Goal: Transaction & Acquisition: Book appointment/travel/reservation

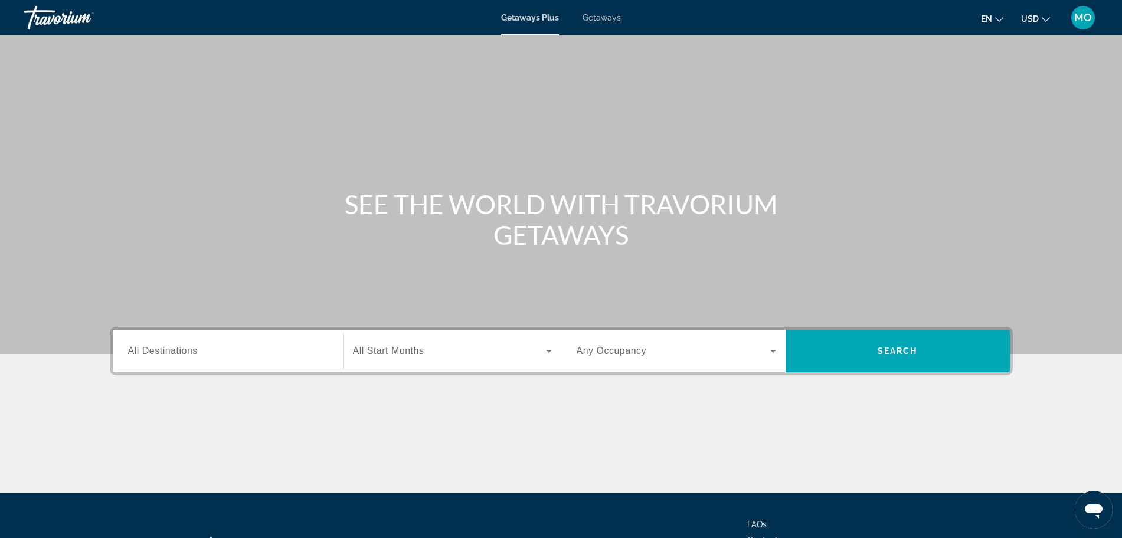
click at [167, 356] on label "Destination All Destinations" at bounding box center [163, 351] width 70 height 11
click at [167, 356] on input "Destination All Destinations" at bounding box center [227, 352] width 199 height 14
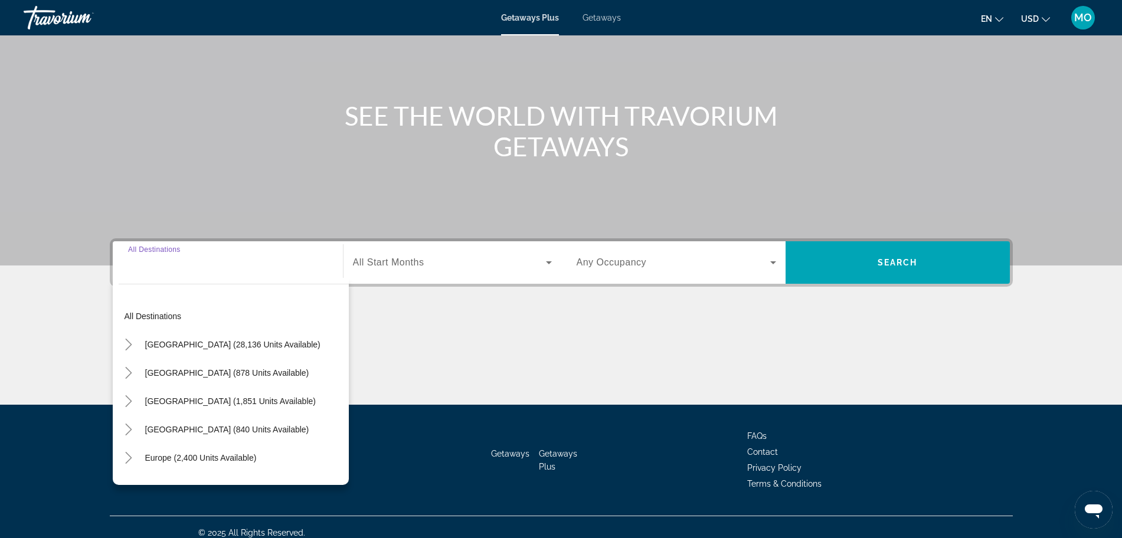
scroll to position [100, 0]
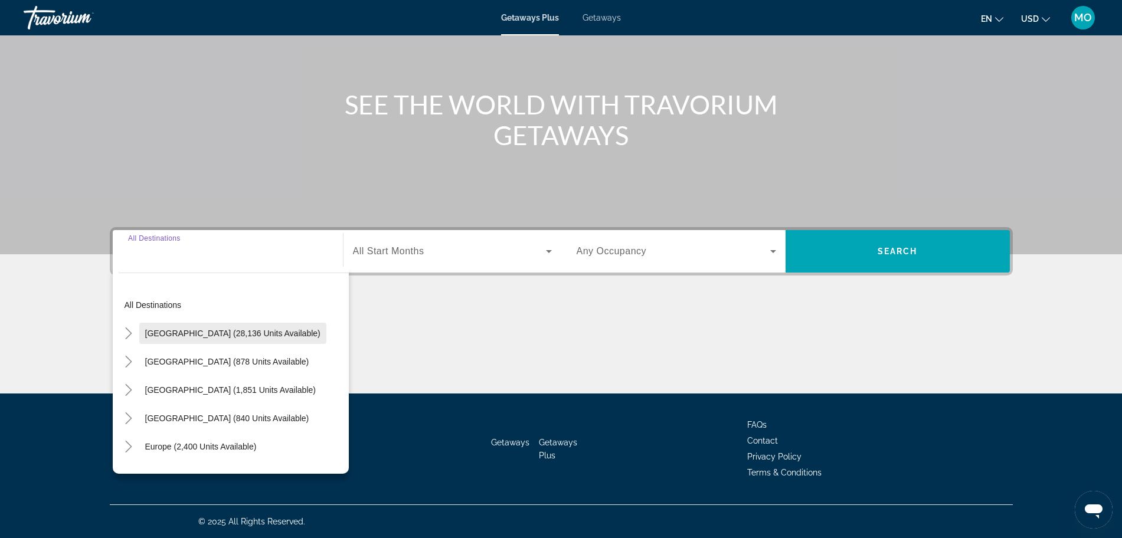
click at [206, 335] on span "[GEOGRAPHIC_DATA] (28,136 units available)" at bounding box center [232, 333] width 175 height 9
type input "**********"
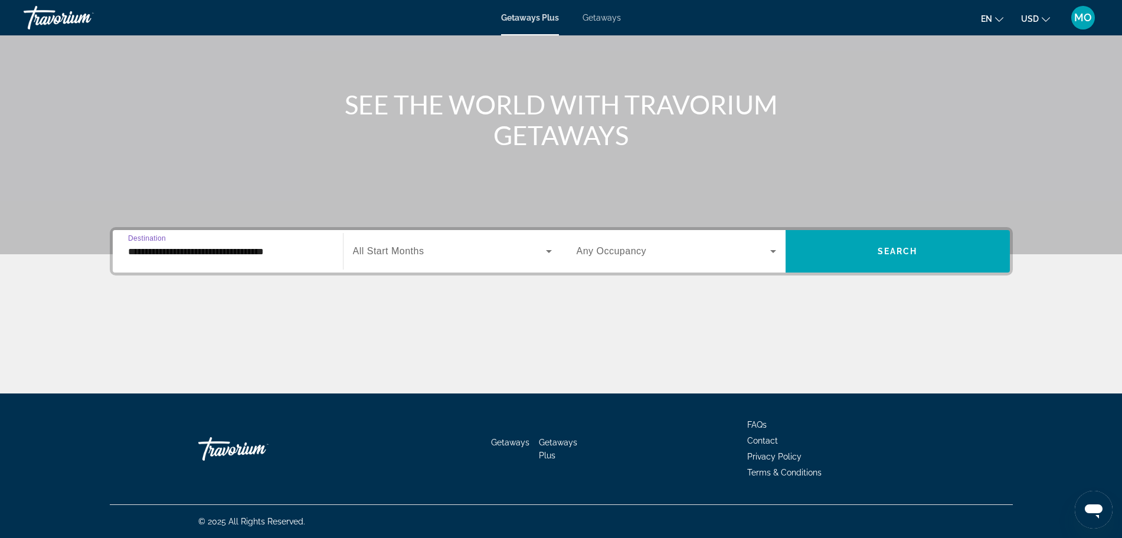
click at [429, 255] on span "Search widget" at bounding box center [449, 251] width 193 height 14
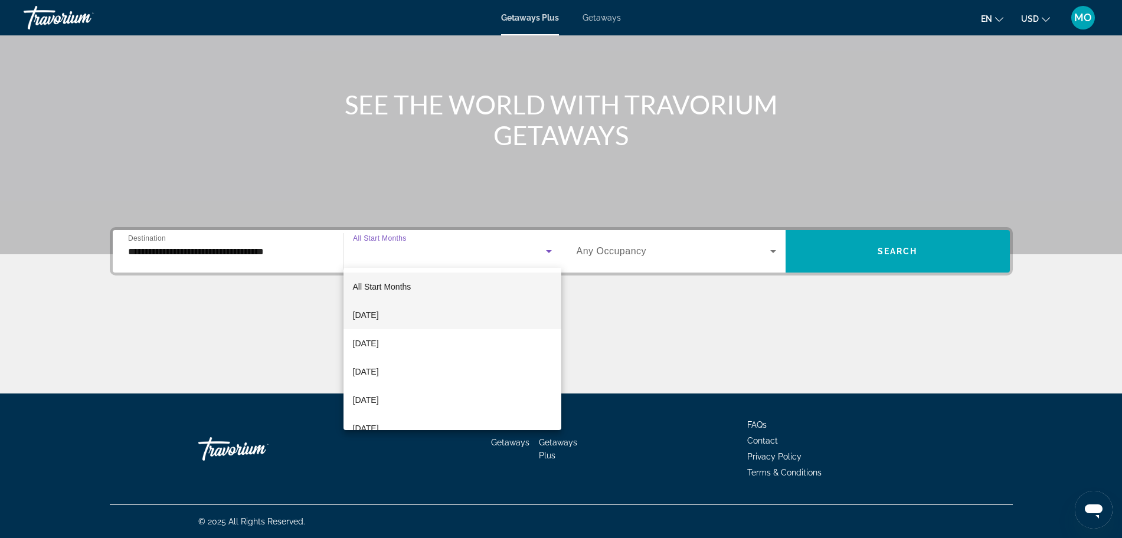
click at [407, 316] on mat-option "[DATE]" at bounding box center [452, 315] width 218 height 28
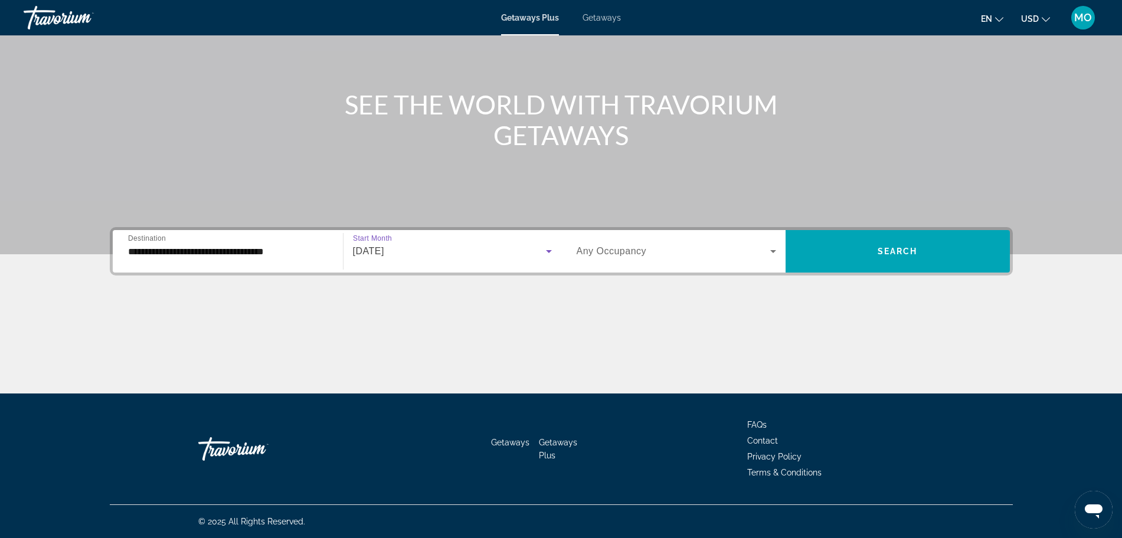
click at [709, 255] on span "Search widget" at bounding box center [673, 251] width 194 height 14
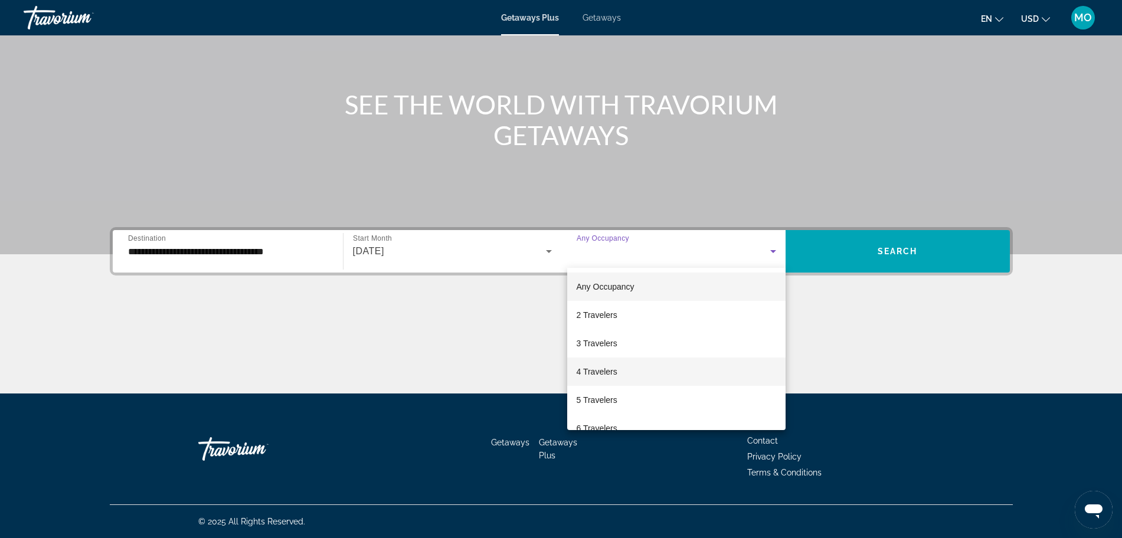
drag, startPoint x: 591, startPoint y: 373, endPoint x: 599, endPoint y: 368, distance: 10.3
click at [589, 373] on span "4 Travelers" at bounding box center [596, 372] width 41 height 14
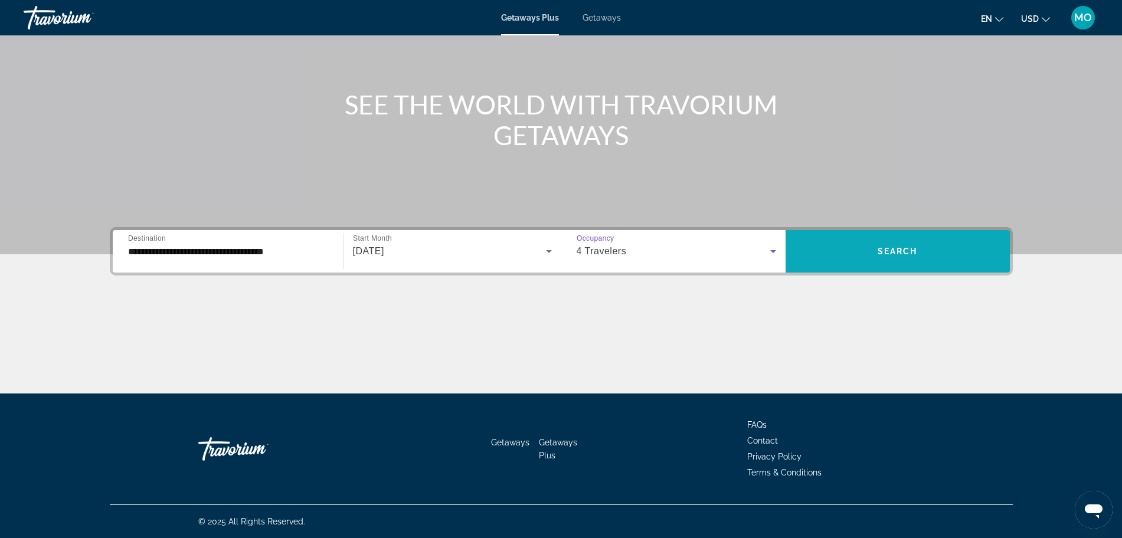
click at [904, 247] on span "Search" at bounding box center [897, 251] width 40 height 9
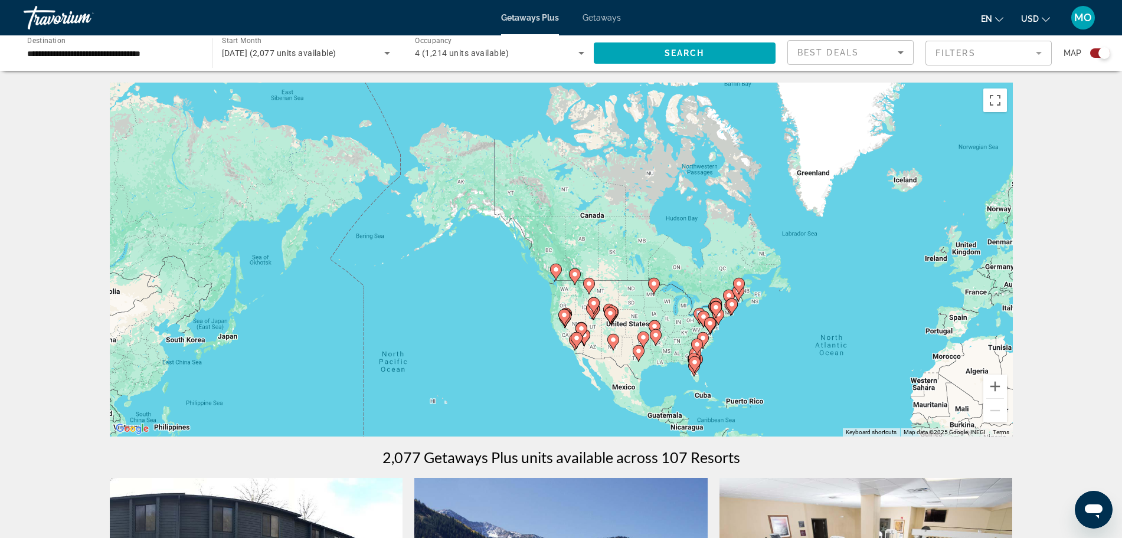
drag, startPoint x: 287, startPoint y: 250, endPoint x: 602, endPoint y: 356, distance: 332.3
click at [602, 356] on div "To activate drag with keyboard, press Alt + Enter. Once in keyboard drag state,…" at bounding box center [561, 260] width 903 height 354
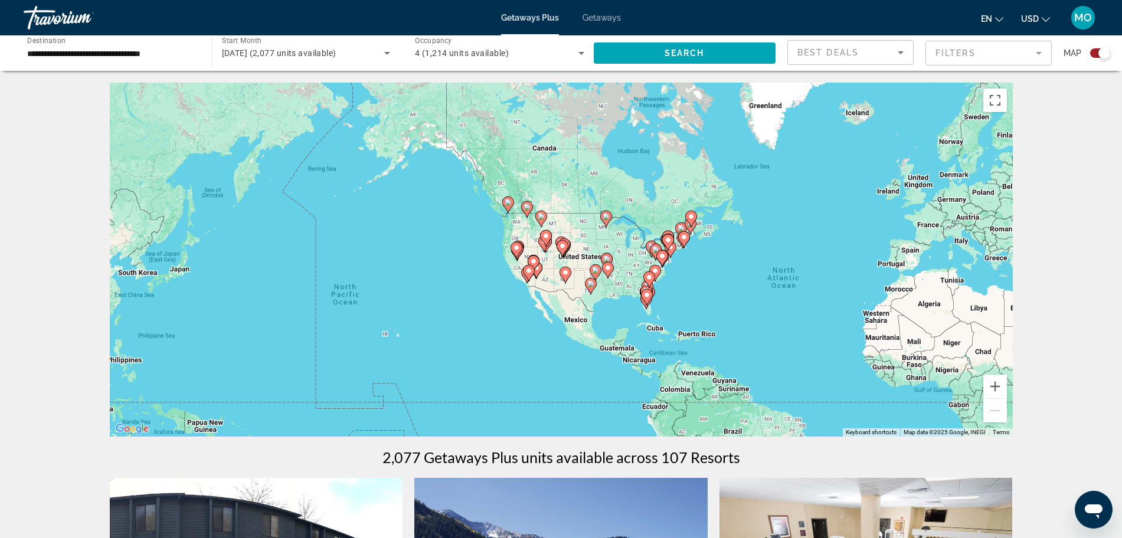
drag, startPoint x: 631, startPoint y: 307, endPoint x: 683, endPoint y: 303, distance: 52.1
click at [599, 278] on gmp-advanced-marker "Main content" at bounding box center [595, 273] width 12 height 18
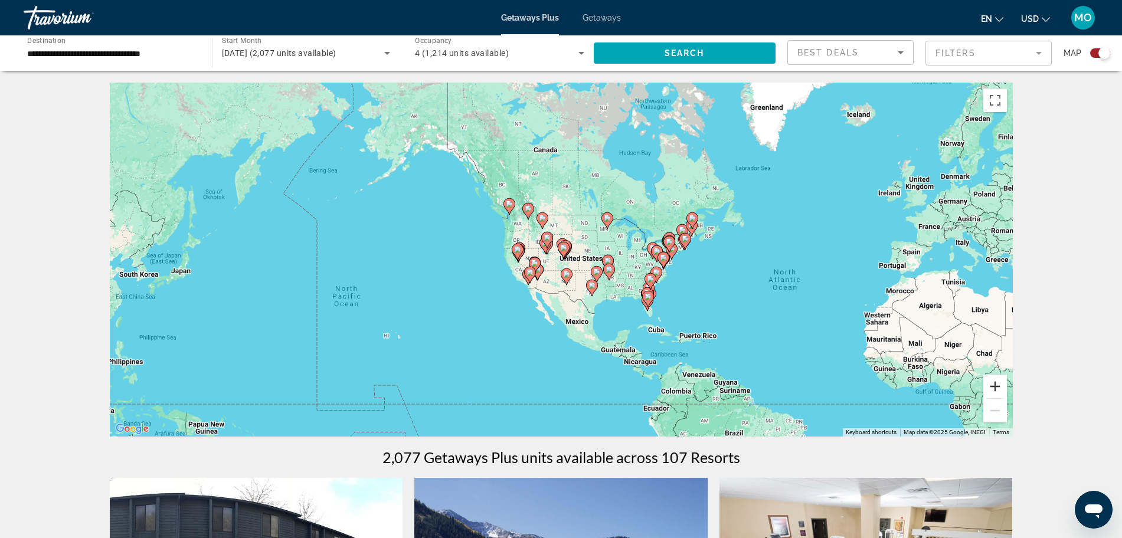
click at [996, 383] on button "Zoom in" at bounding box center [995, 387] width 24 height 24
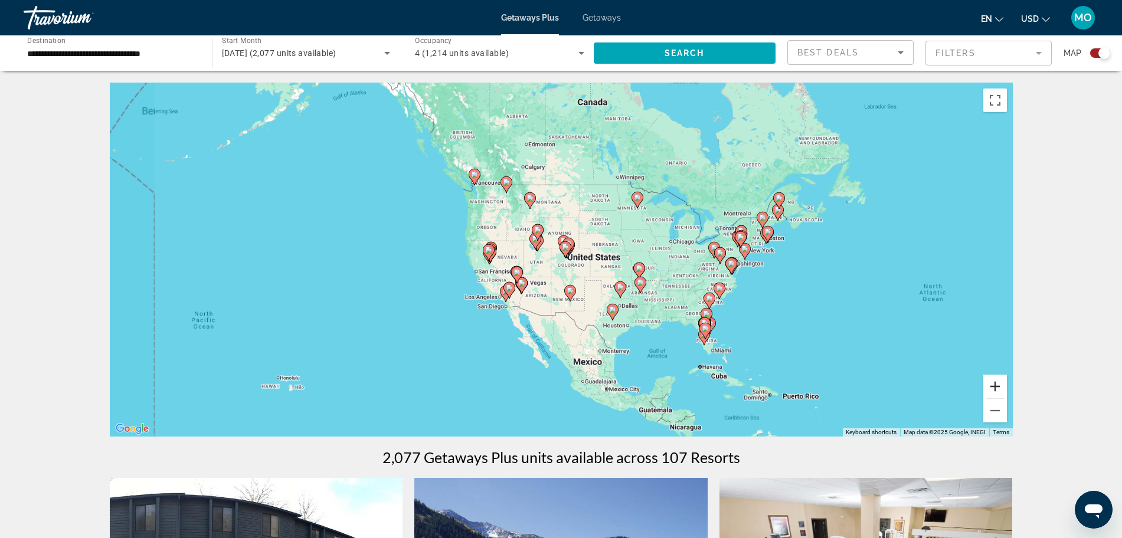
click at [996, 383] on button "Zoom in" at bounding box center [995, 387] width 24 height 24
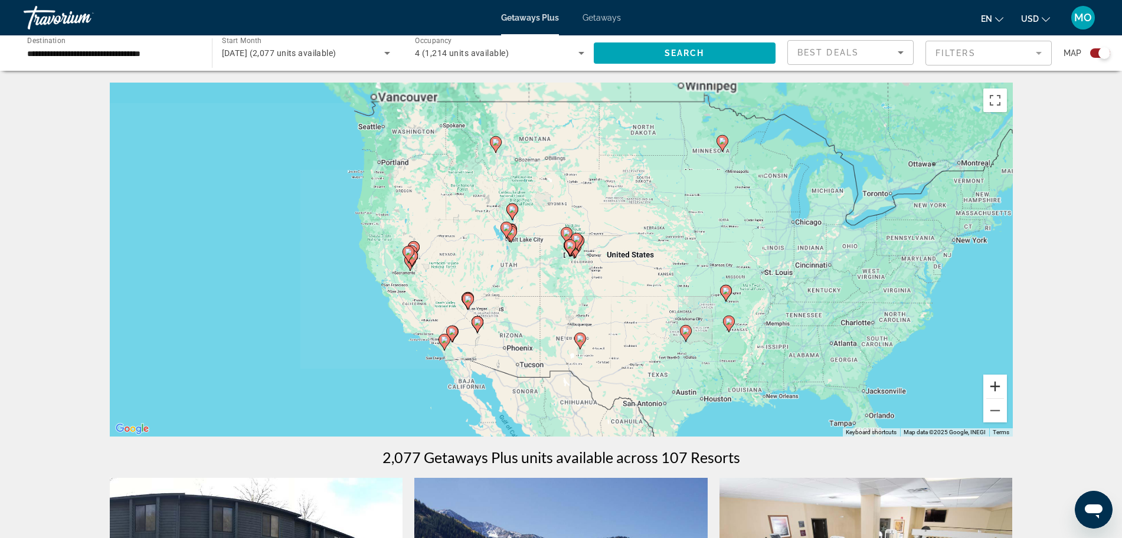
click at [996, 383] on button "Zoom in" at bounding box center [995, 387] width 24 height 24
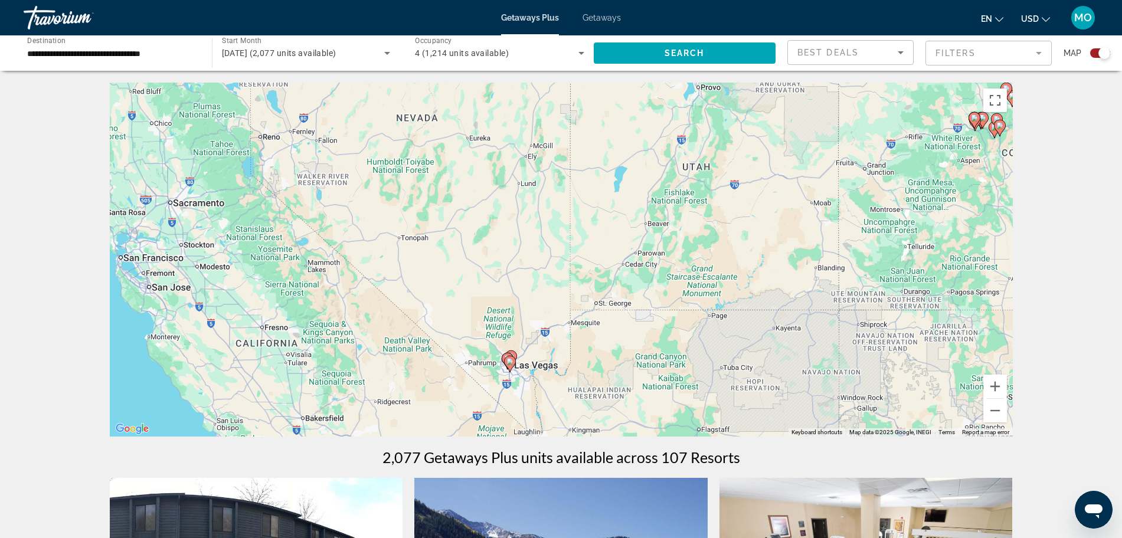
drag, startPoint x: 323, startPoint y: 295, endPoint x: 698, endPoint y: 178, distance: 393.0
click at [698, 178] on div "To activate drag with keyboard, press Alt + Enter. Once in keyboard drag state,…" at bounding box center [561, 260] width 903 height 354
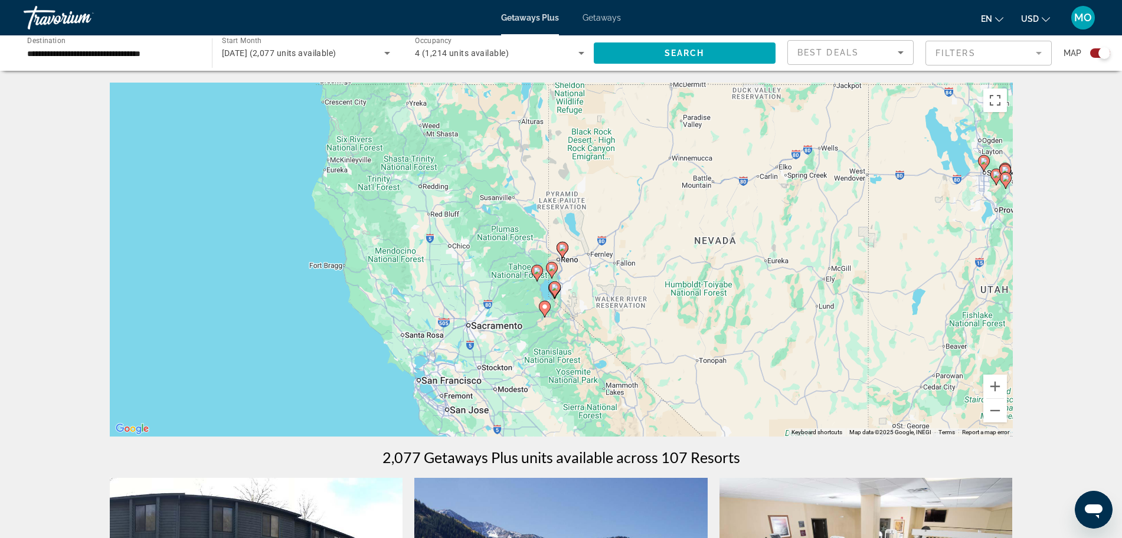
drag, startPoint x: 422, startPoint y: 274, endPoint x: 722, endPoint y: 397, distance: 323.5
click at [722, 397] on div "To activate drag with keyboard, press Alt + Enter. Once in keyboard drag state,…" at bounding box center [561, 260] width 903 height 354
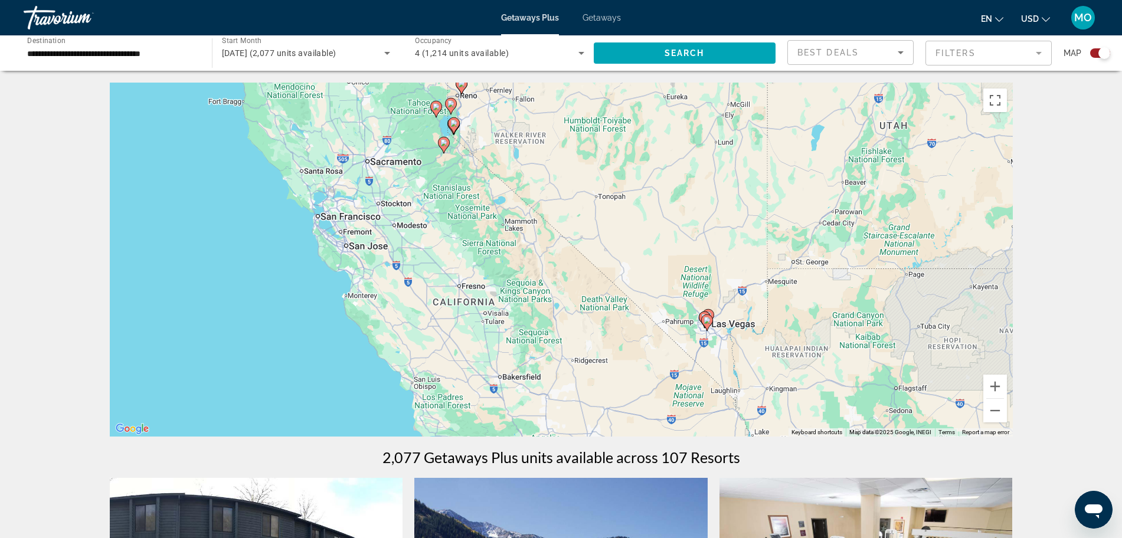
drag, startPoint x: 731, startPoint y: 347, endPoint x: 644, endPoint y: 199, distance: 171.1
click at [630, 180] on div "To activate drag with keyboard, press Alt + Enter. Once in keyboard drag state,…" at bounding box center [561, 260] width 903 height 354
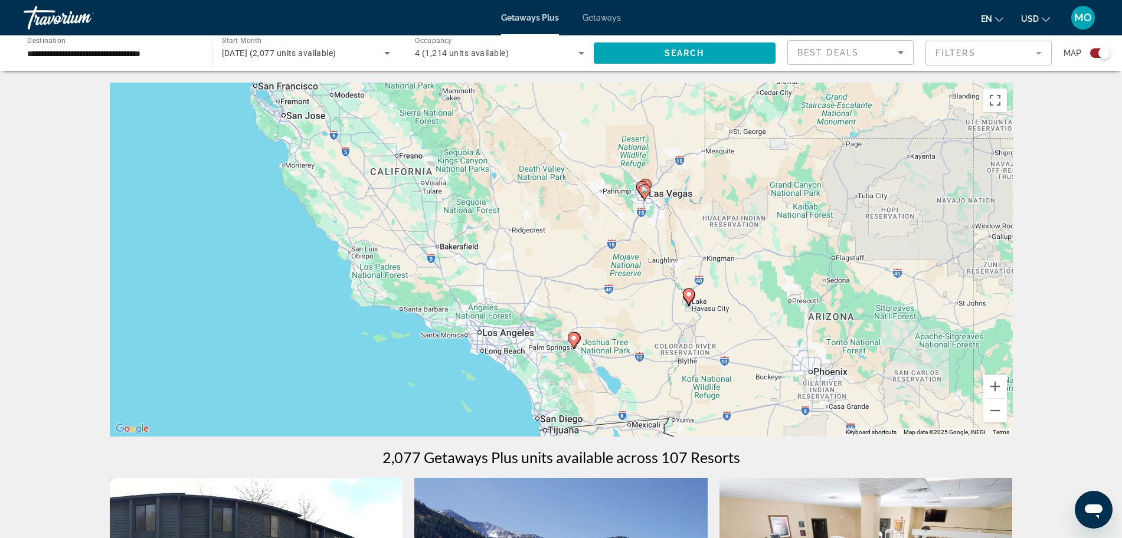
drag, startPoint x: 664, startPoint y: 332, endPoint x: 602, endPoint y: 208, distance: 138.8
click at [602, 208] on div "To activate drag with keyboard, press Alt + Enter. Once in keyboard drag state,…" at bounding box center [561, 260] width 903 height 354
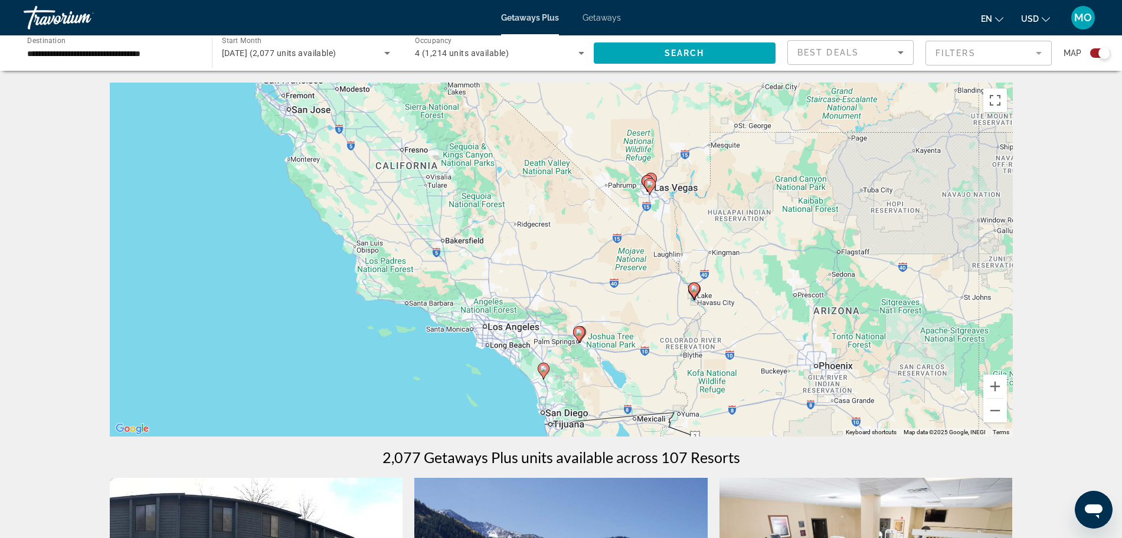
drag, startPoint x: 605, startPoint y: 343, endPoint x: 621, endPoint y: 331, distance: 19.8
click at [618, 331] on div "To activate drag with keyboard, press Alt + Enter. Once in keyboard drag state,…" at bounding box center [561, 260] width 903 height 354
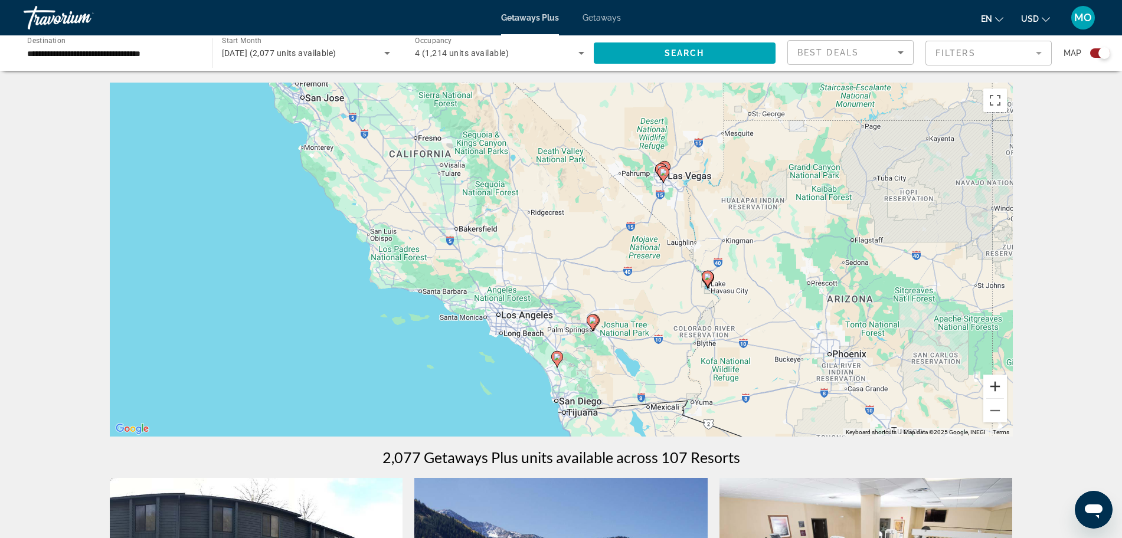
click at [991, 387] on button "Zoom in" at bounding box center [995, 387] width 24 height 24
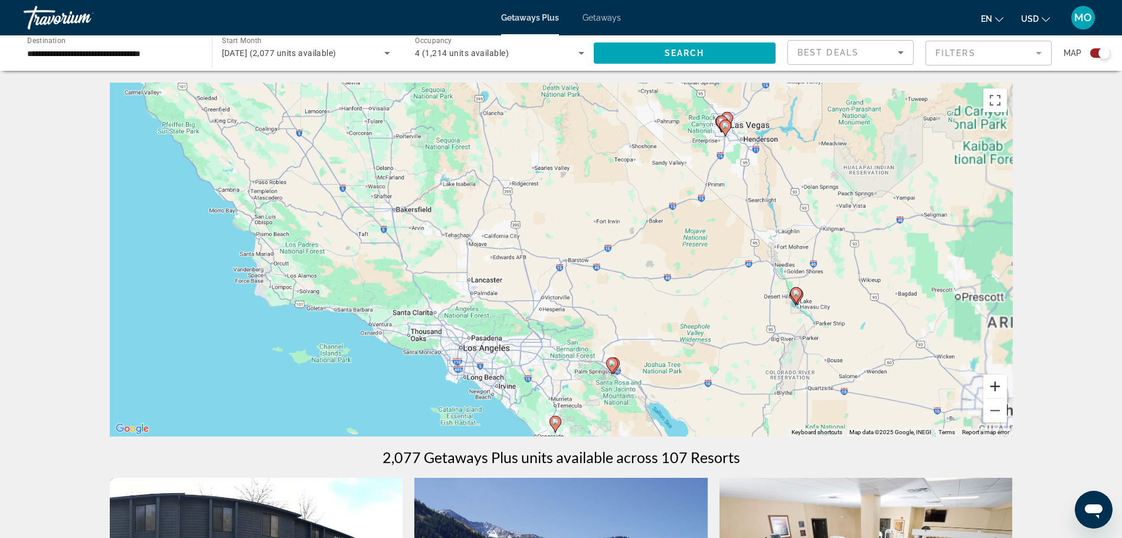
click at [991, 387] on button "Zoom in" at bounding box center [995, 387] width 24 height 24
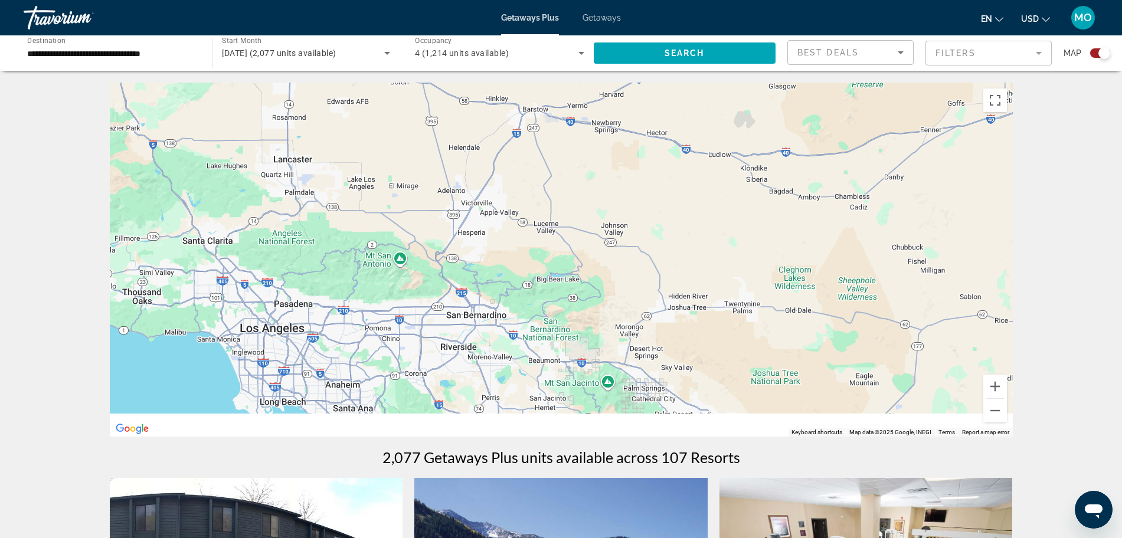
drag, startPoint x: 798, startPoint y: 326, endPoint x: 768, endPoint y: 169, distance: 159.8
click at [768, 169] on div "To activate drag with keyboard, press Alt + Enter. Once in keyboard drag state,…" at bounding box center [561, 260] width 903 height 354
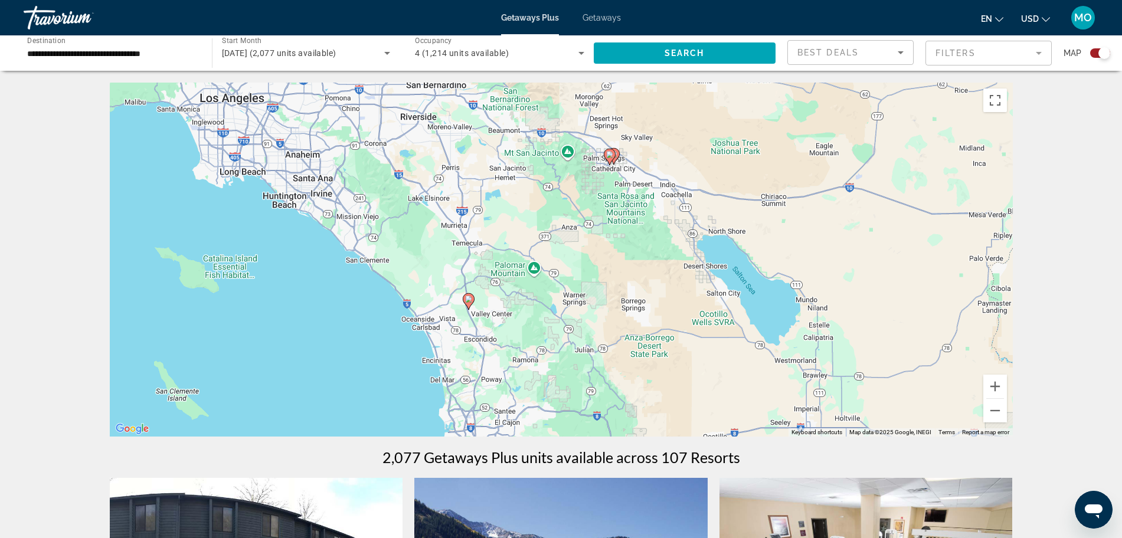
drag, startPoint x: 763, startPoint y: 313, endPoint x: 730, endPoint y: 134, distance: 182.3
click at [730, 134] on div "To activate drag with keyboard, press Alt + Enter. Once in keyboard drag state,…" at bounding box center [561, 260] width 903 height 354
click at [1000, 385] on button "Zoom in" at bounding box center [995, 387] width 24 height 24
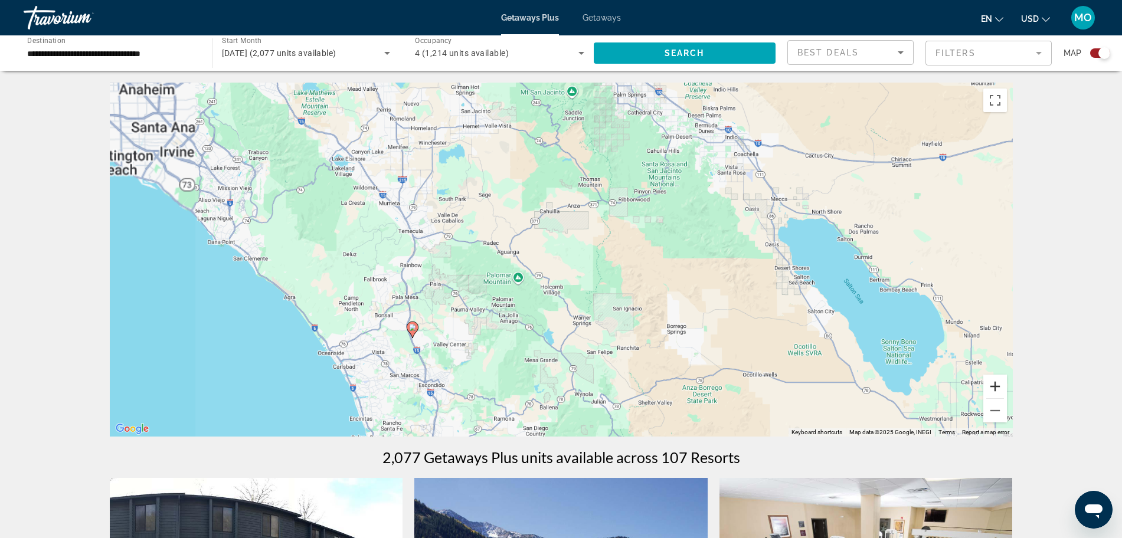
click at [1000, 385] on button "Zoom in" at bounding box center [995, 387] width 24 height 24
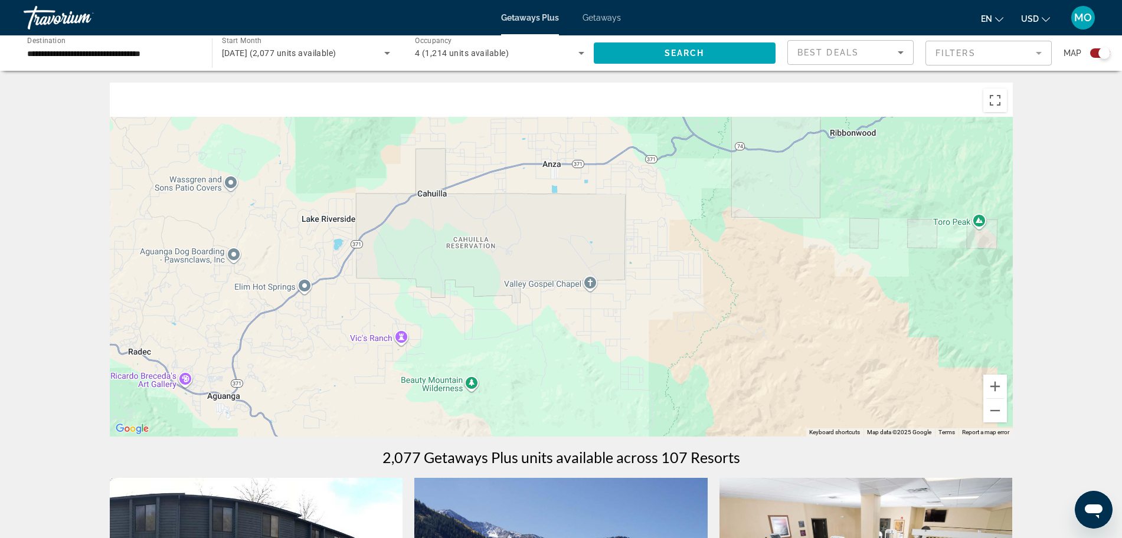
drag, startPoint x: 781, startPoint y: 171, endPoint x: 663, endPoint y: 432, distance: 286.2
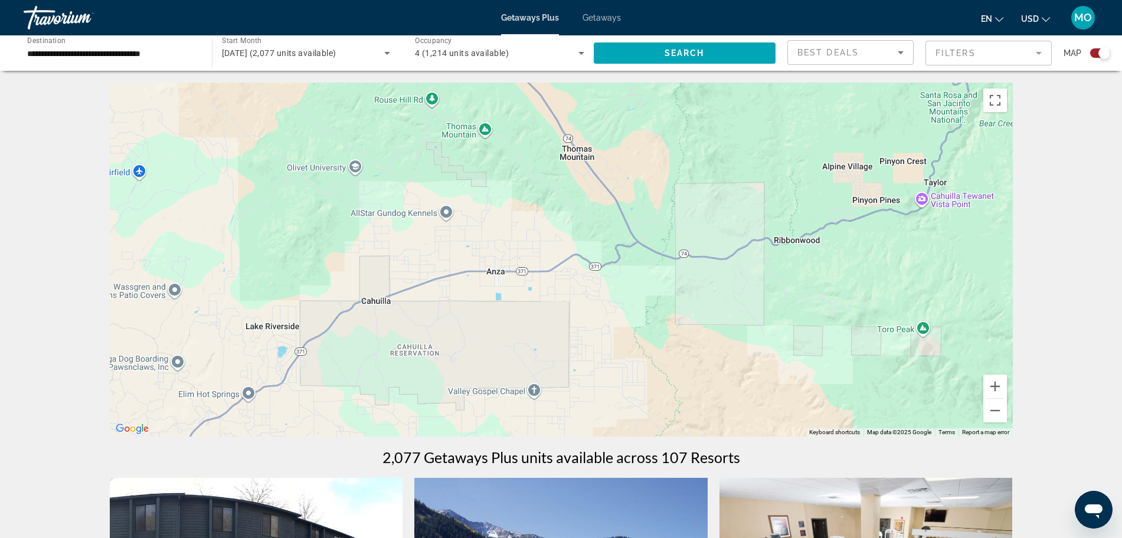
drag, startPoint x: 745, startPoint y: 263, endPoint x: 700, endPoint y: 458, distance: 200.4
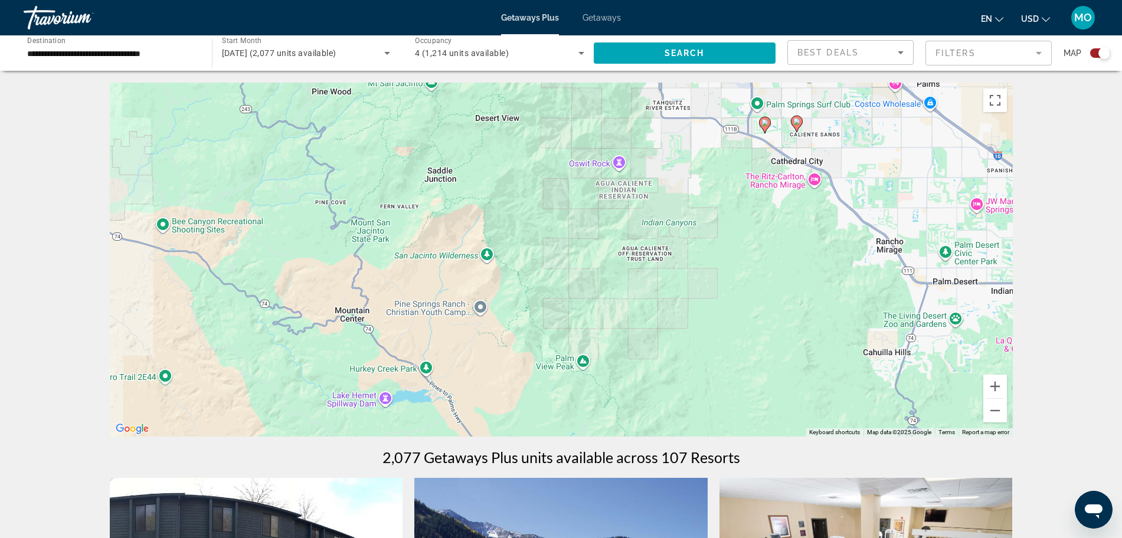
click at [730, 428] on div "To activate drag with keyboard, press Alt + Enter. Once in keyboard drag state,…" at bounding box center [561, 260] width 903 height 354
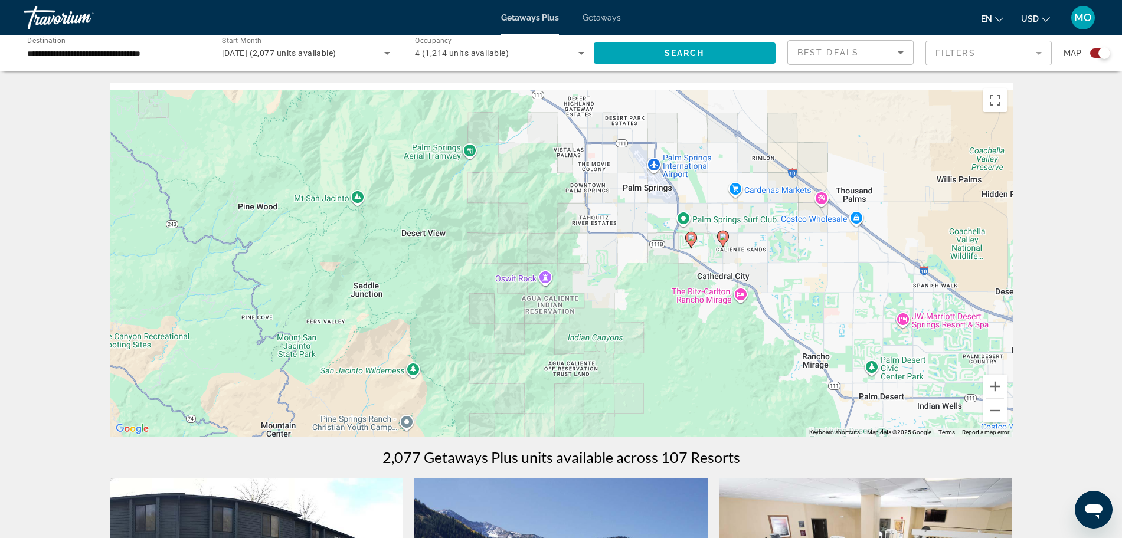
drag, startPoint x: 703, startPoint y: 369, endPoint x: 679, endPoint y: 395, distance: 35.1
click at [679, 395] on div "To activate drag with keyboard, press Alt + Enter. Once in keyboard drag state,…" at bounding box center [561, 260] width 903 height 354
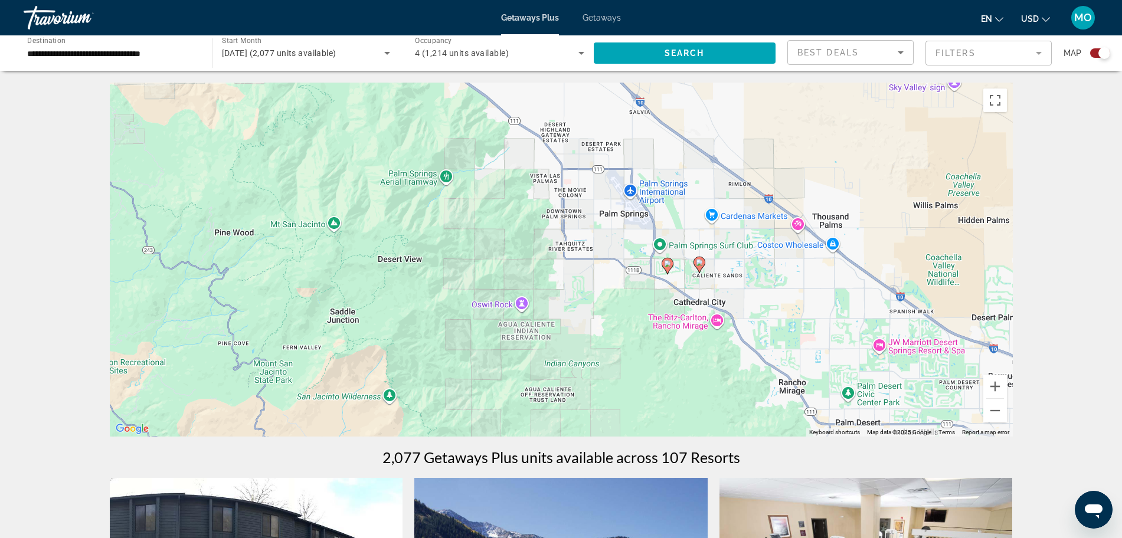
click at [701, 262] on image "Main content" at bounding box center [699, 262] width 7 height 7
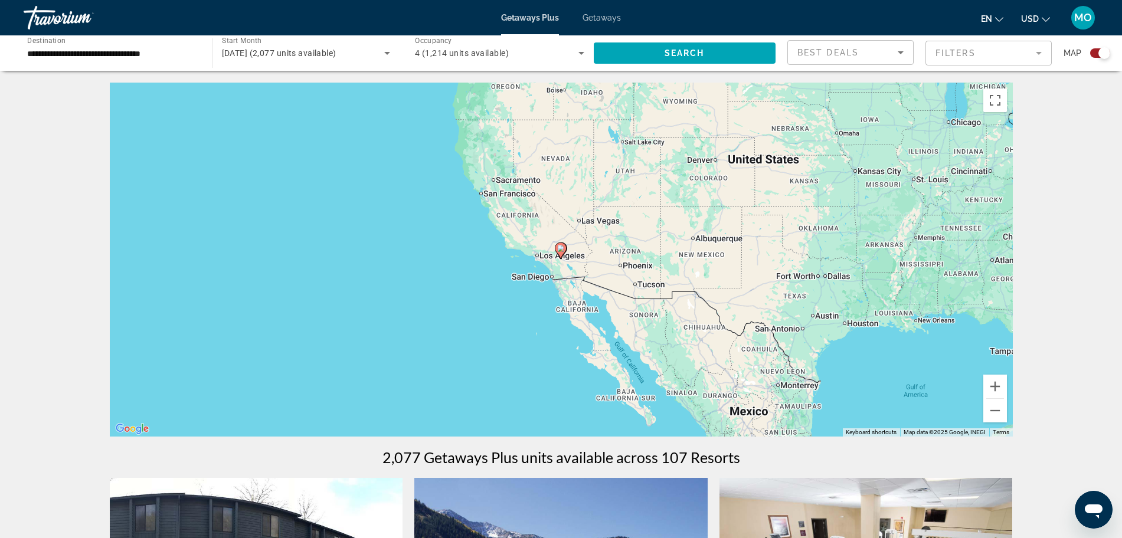
click at [563, 245] on image "Main content" at bounding box center [560, 248] width 7 height 7
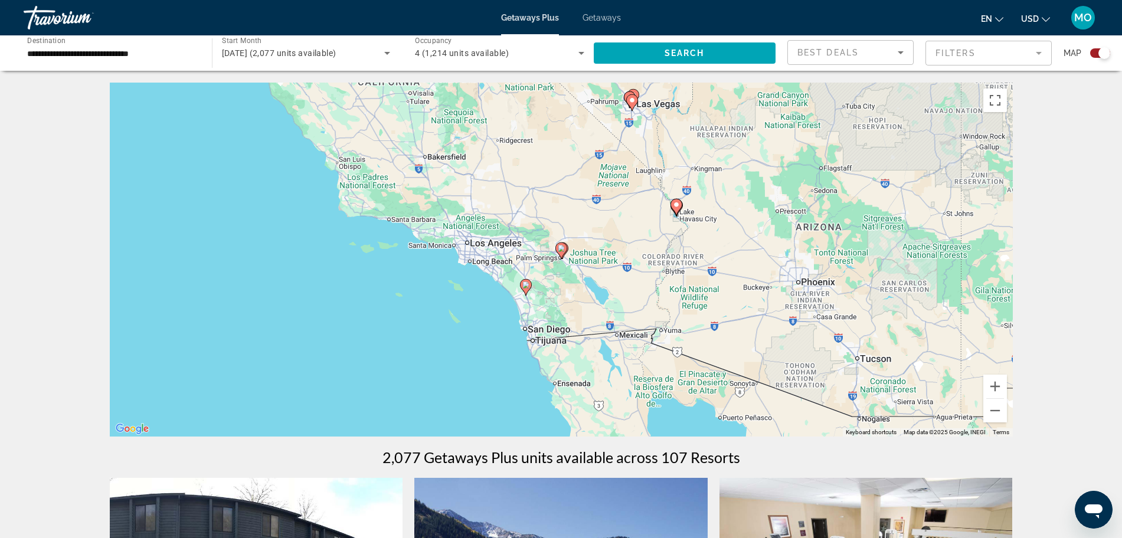
click at [562, 251] on image "Main content" at bounding box center [561, 248] width 7 height 7
type input "**********"
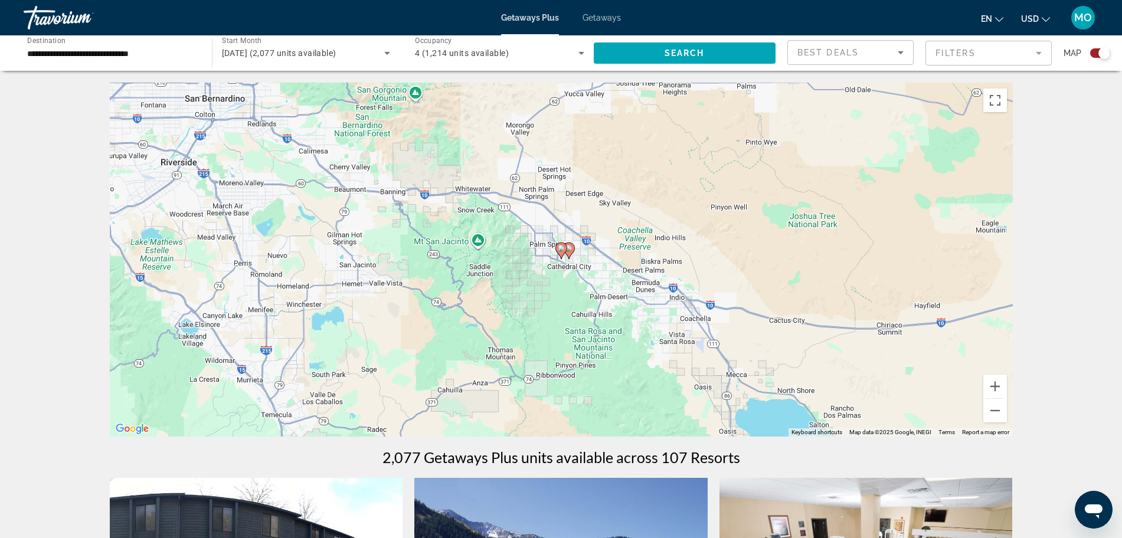
click at [562, 251] on image "Main content" at bounding box center [561, 248] width 7 height 7
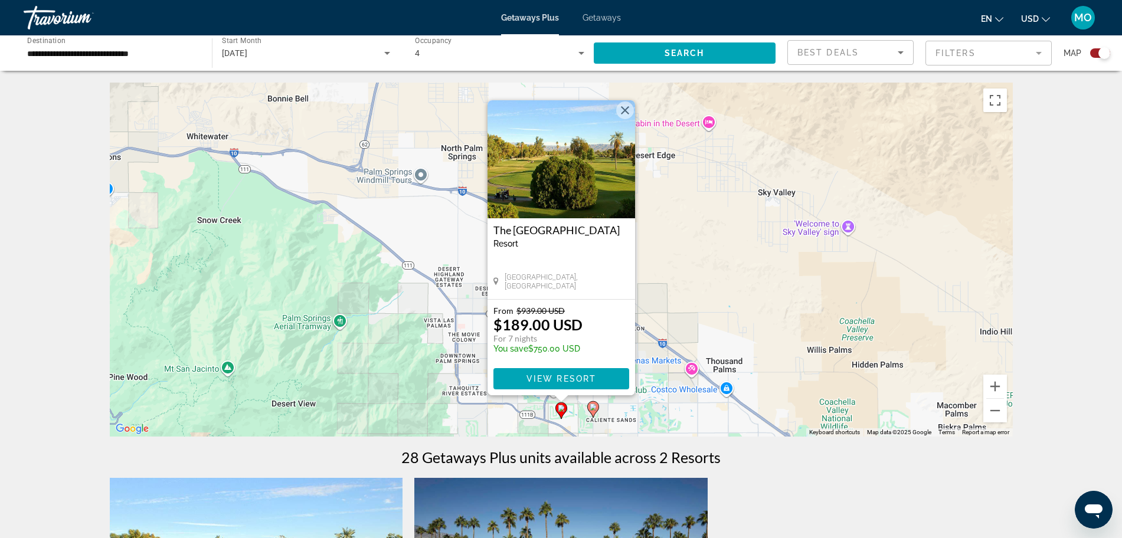
click at [593, 405] on image "Main content" at bounding box center [592, 407] width 7 height 7
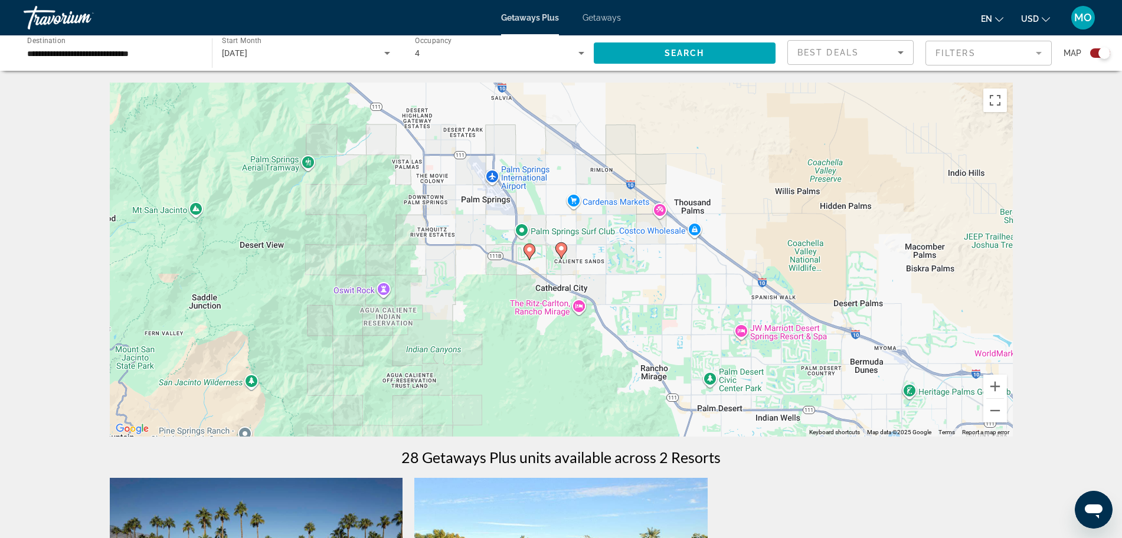
click at [565, 250] on icon "Main content" at bounding box center [560, 250] width 11 height 15
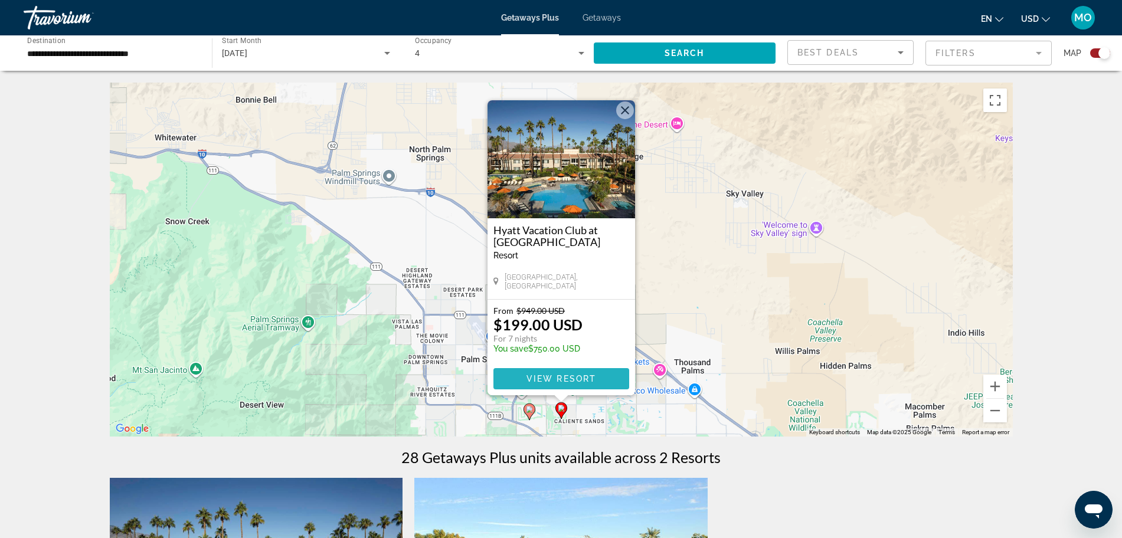
click at [585, 379] on span "View Resort" at bounding box center [561, 378] width 70 height 9
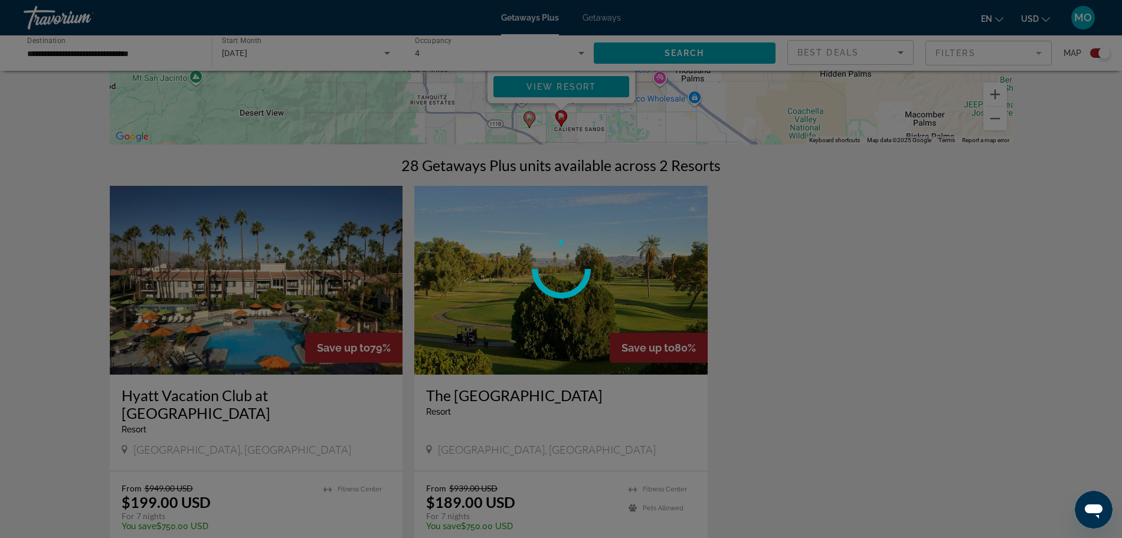
scroll to position [295, 0]
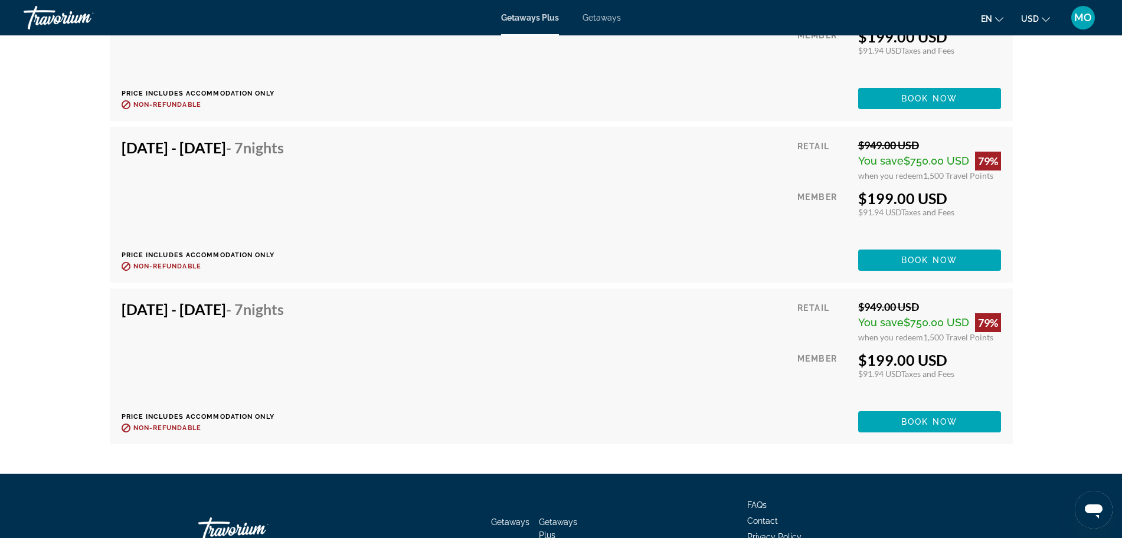
scroll to position [2212, 0]
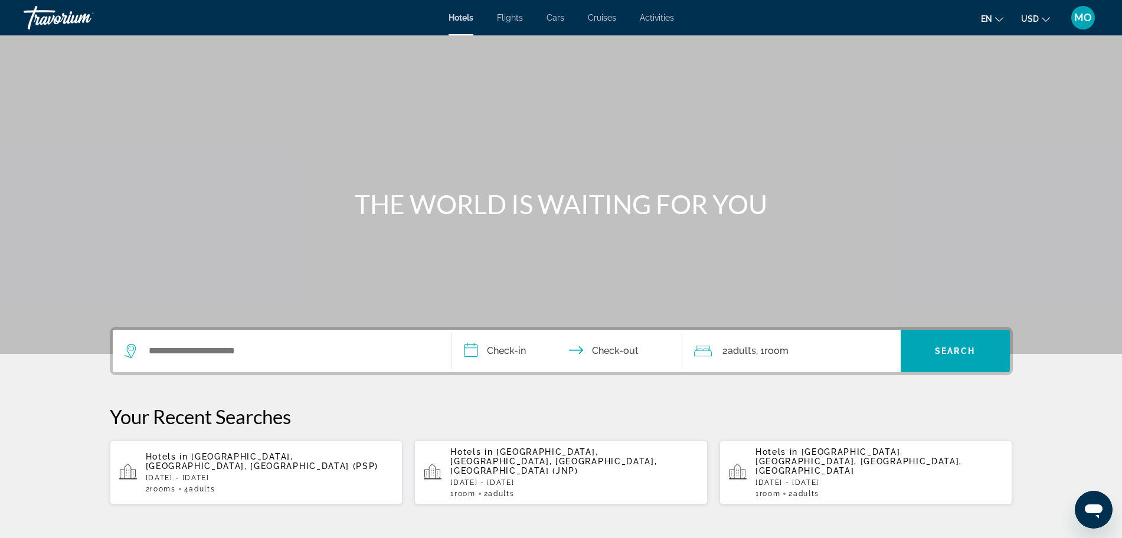
click at [224, 474] on p "[DATE] - [DATE]" at bounding box center [270, 478] width 248 height 8
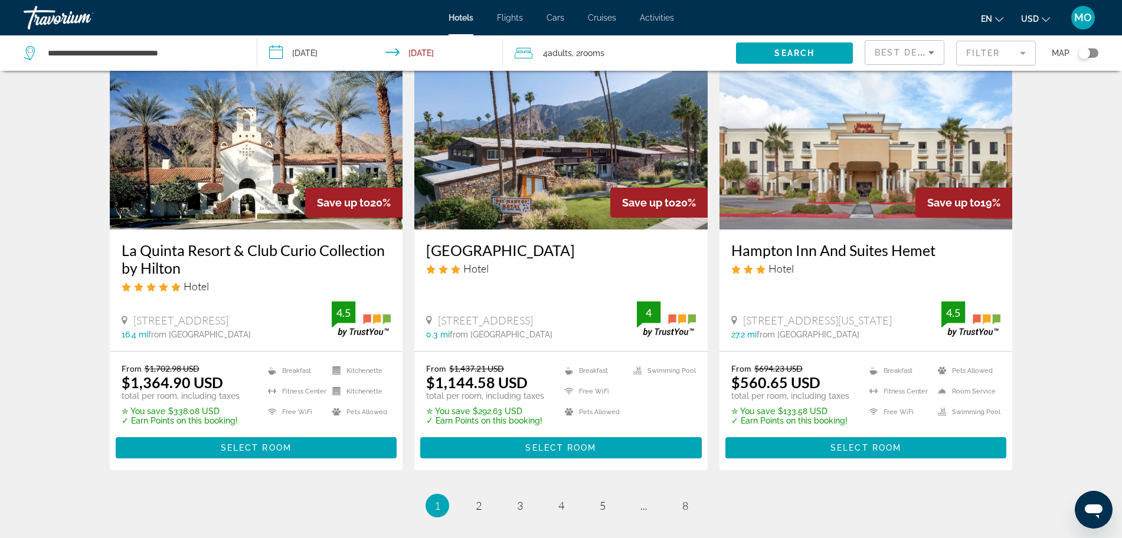
scroll to position [1327, 0]
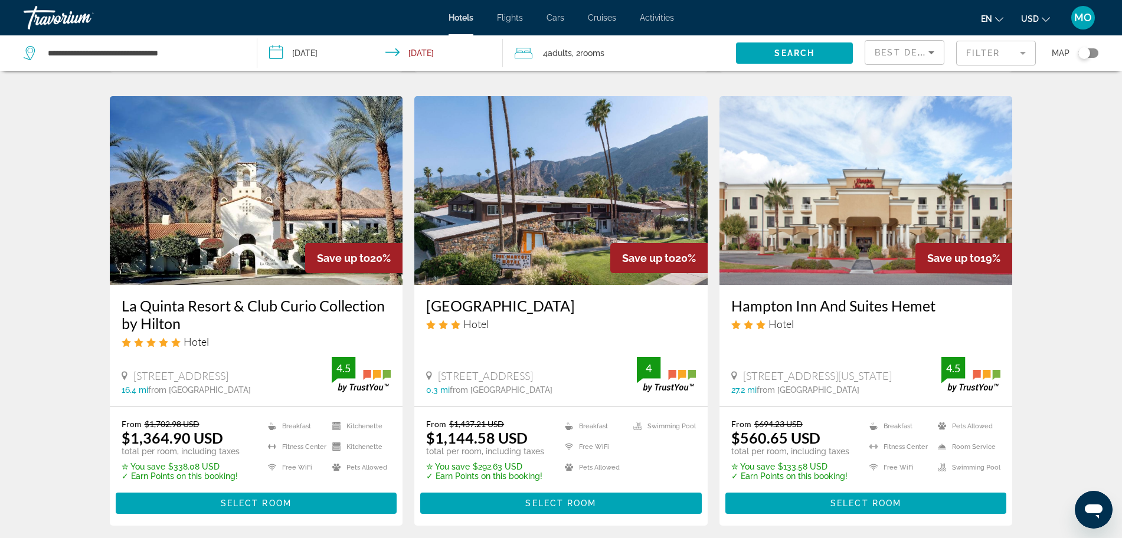
click at [998, 57] on mat-form-field "Filter" at bounding box center [996, 53] width 80 height 25
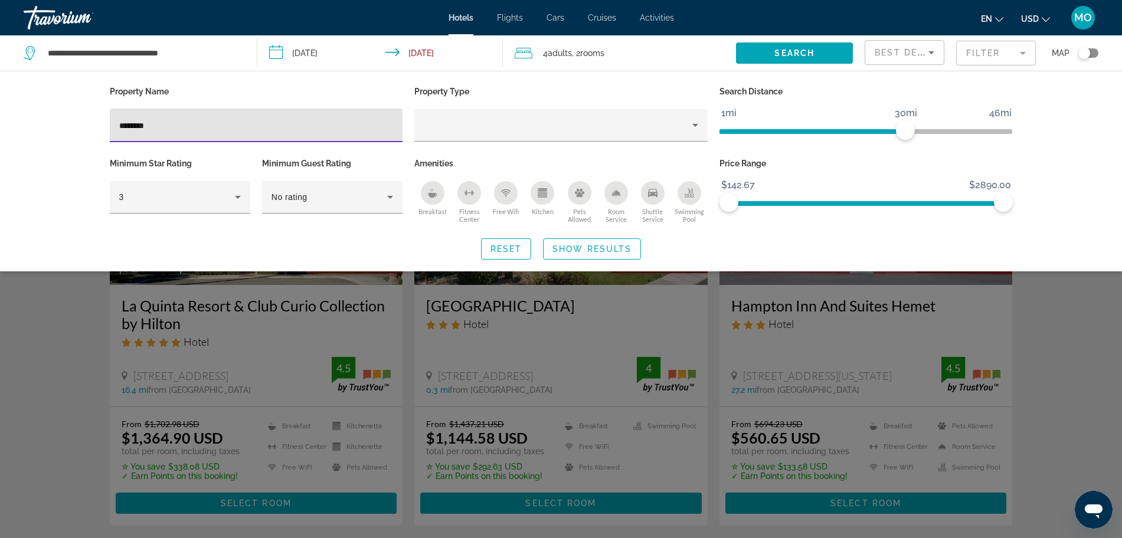
type input "********"
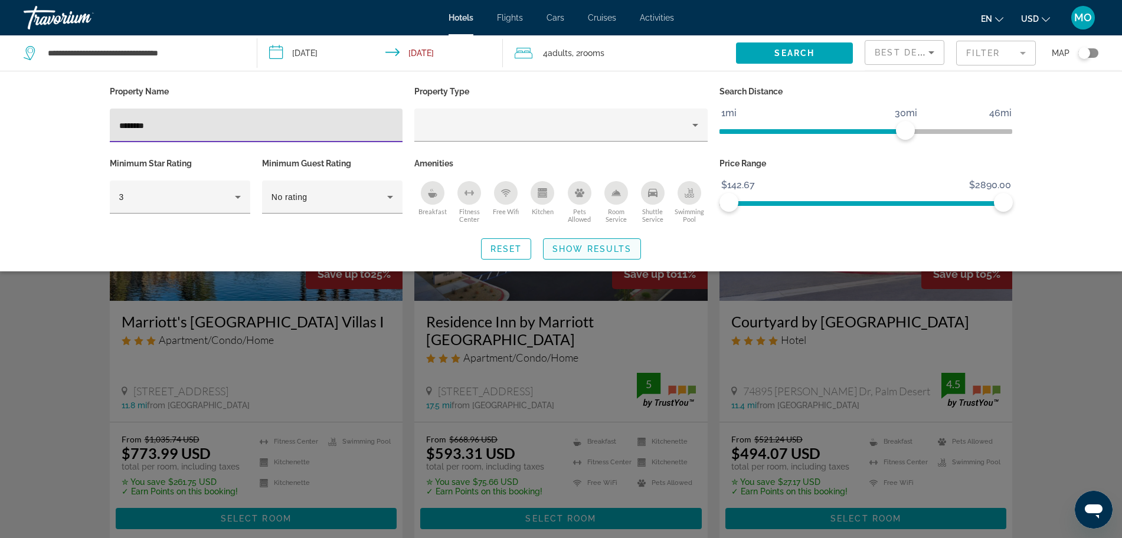
click at [596, 244] on span "Show Results" at bounding box center [591, 248] width 79 height 9
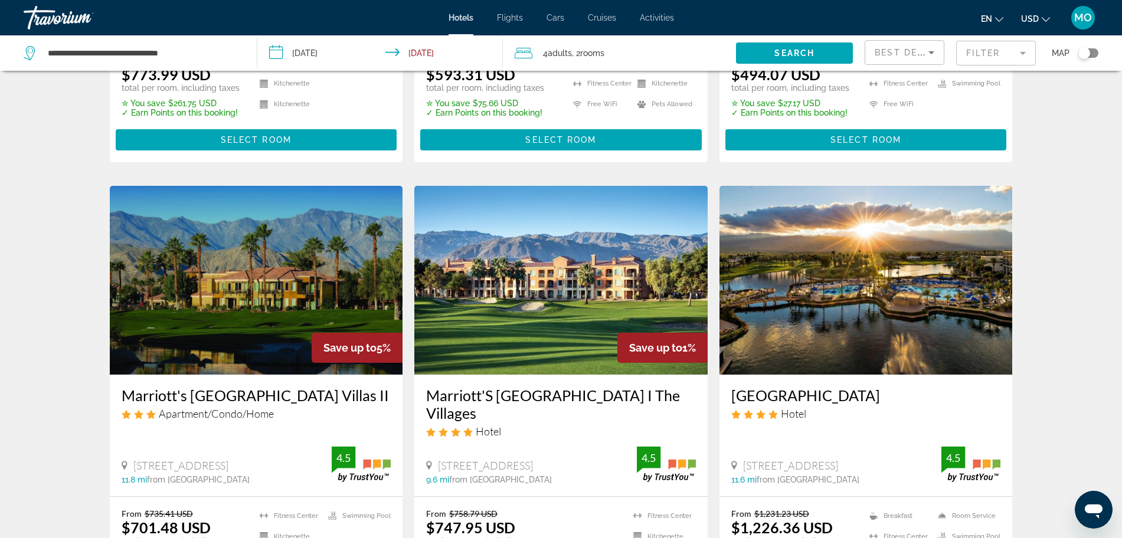
scroll to position [442, 0]
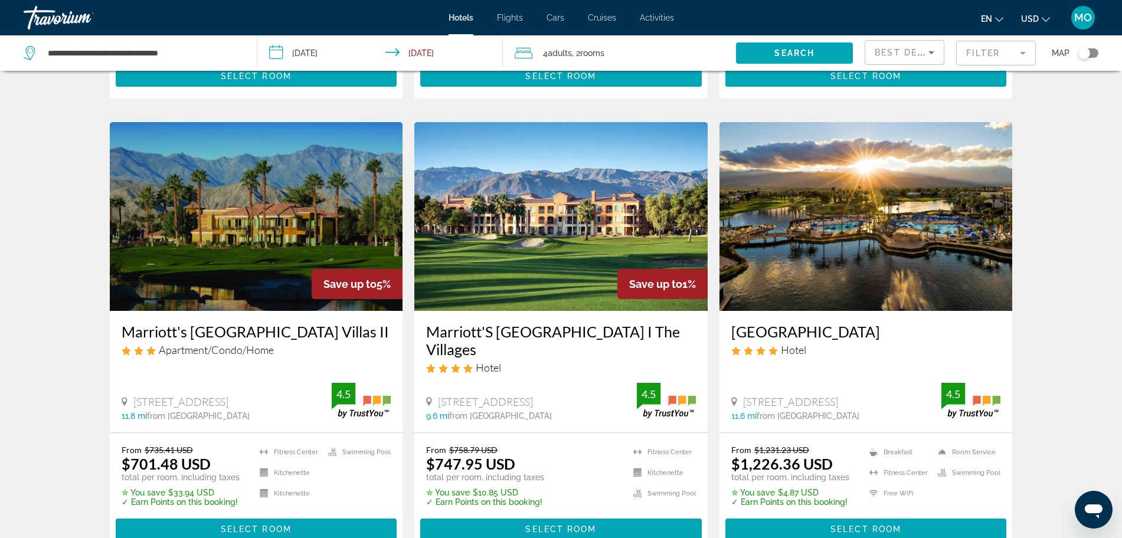
click at [848, 224] on img "Main content" at bounding box center [865, 216] width 293 height 189
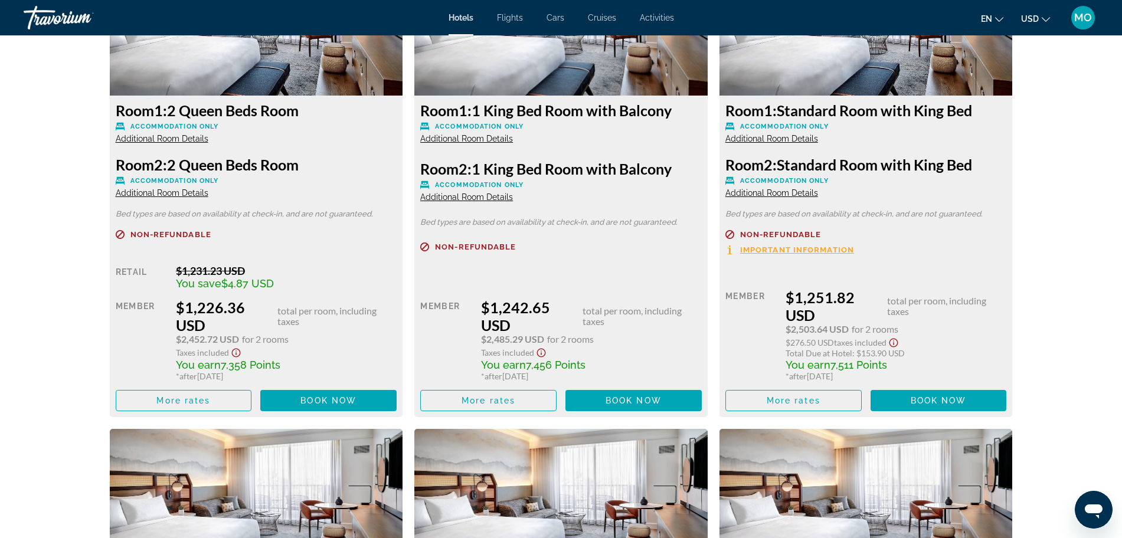
scroll to position [1696, 0]
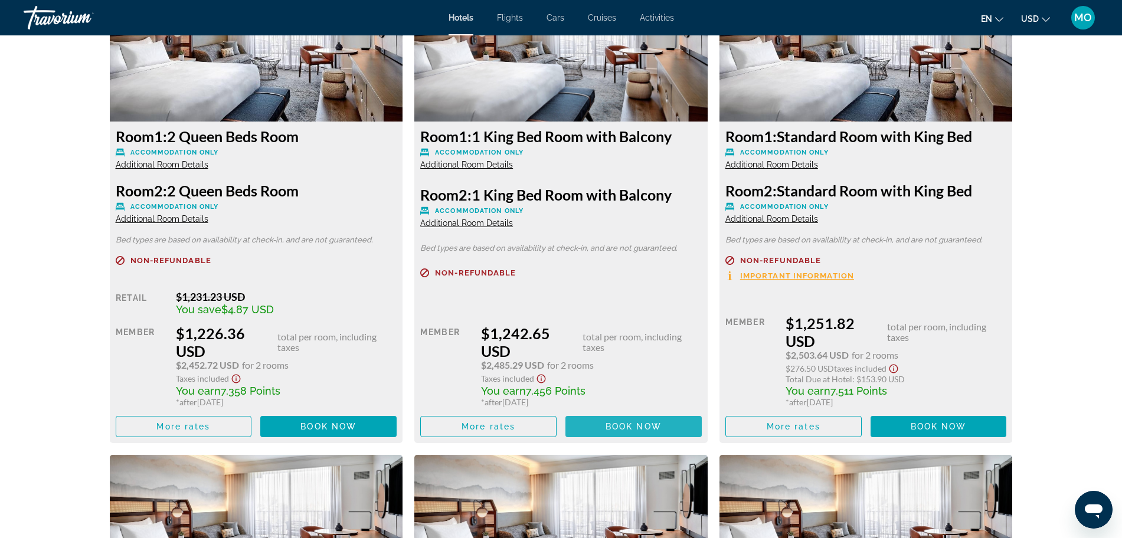
click at [601, 426] on span "Main content" at bounding box center [633, 426] width 136 height 28
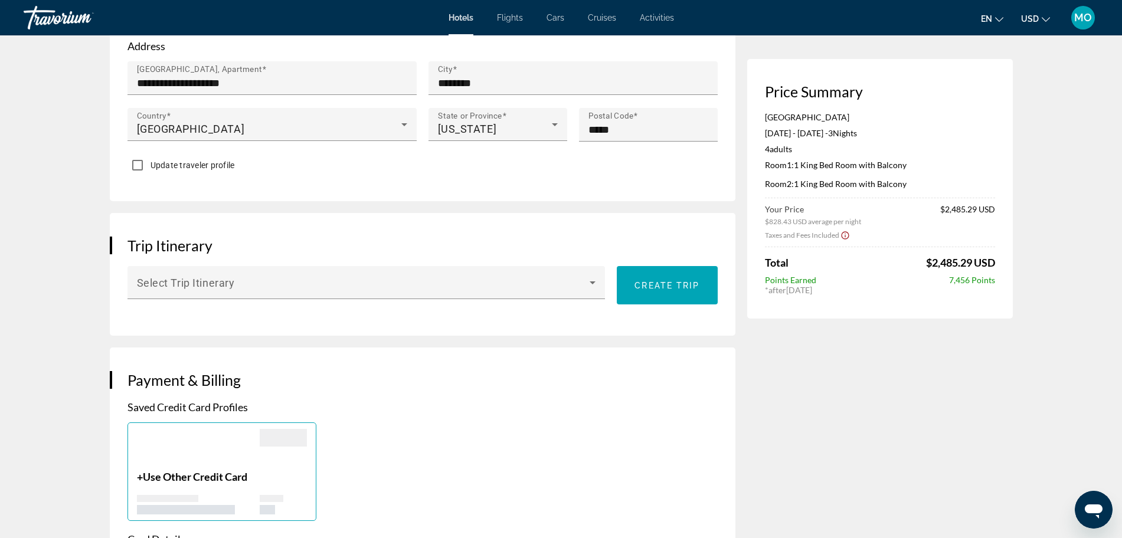
scroll to position [516, 0]
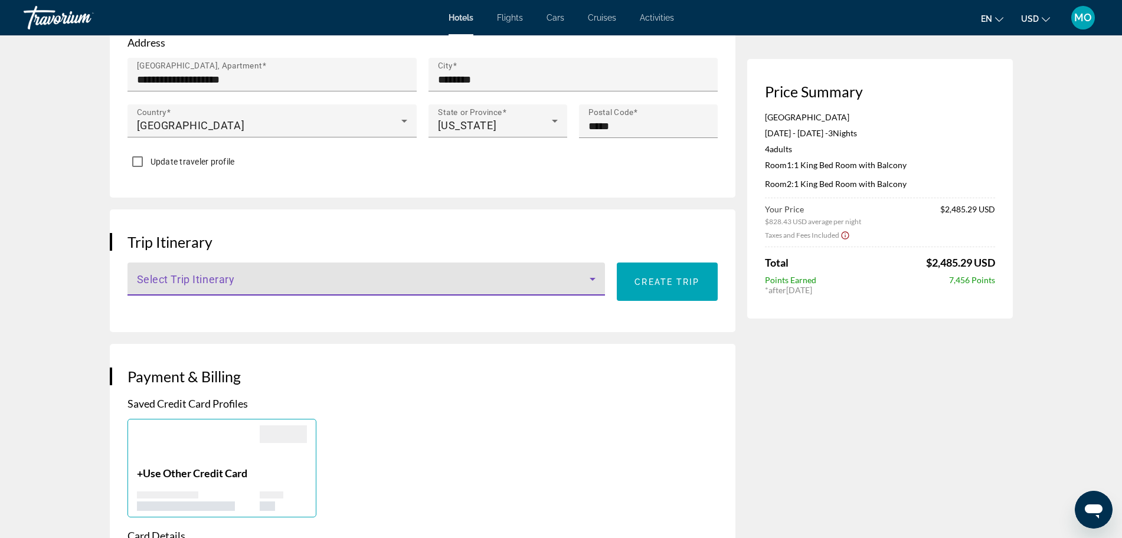
click at [245, 283] on span "Main content" at bounding box center [363, 284] width 453 height 14
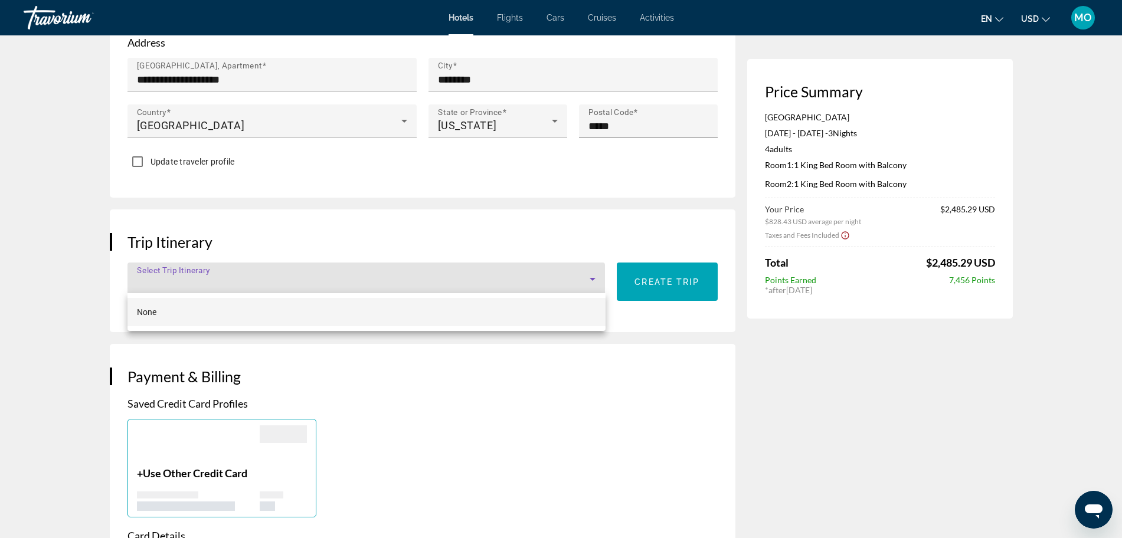
click at [64, 314] on div at bounding box center [561, 269] width 1122 height 538
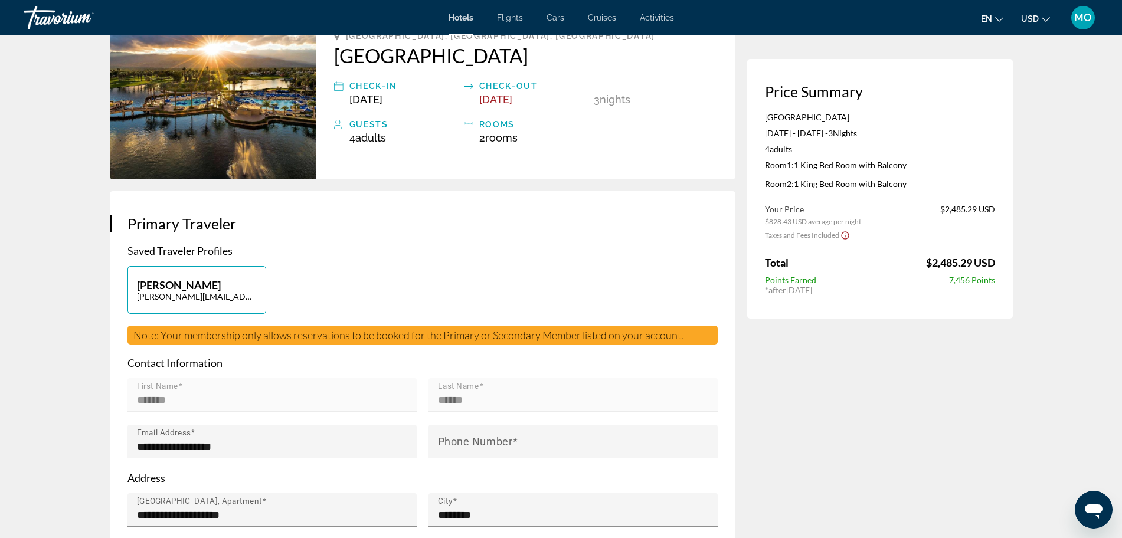
scroll to position [0, 0]
